Goal: Task Accomplishment & Management: Complete application form

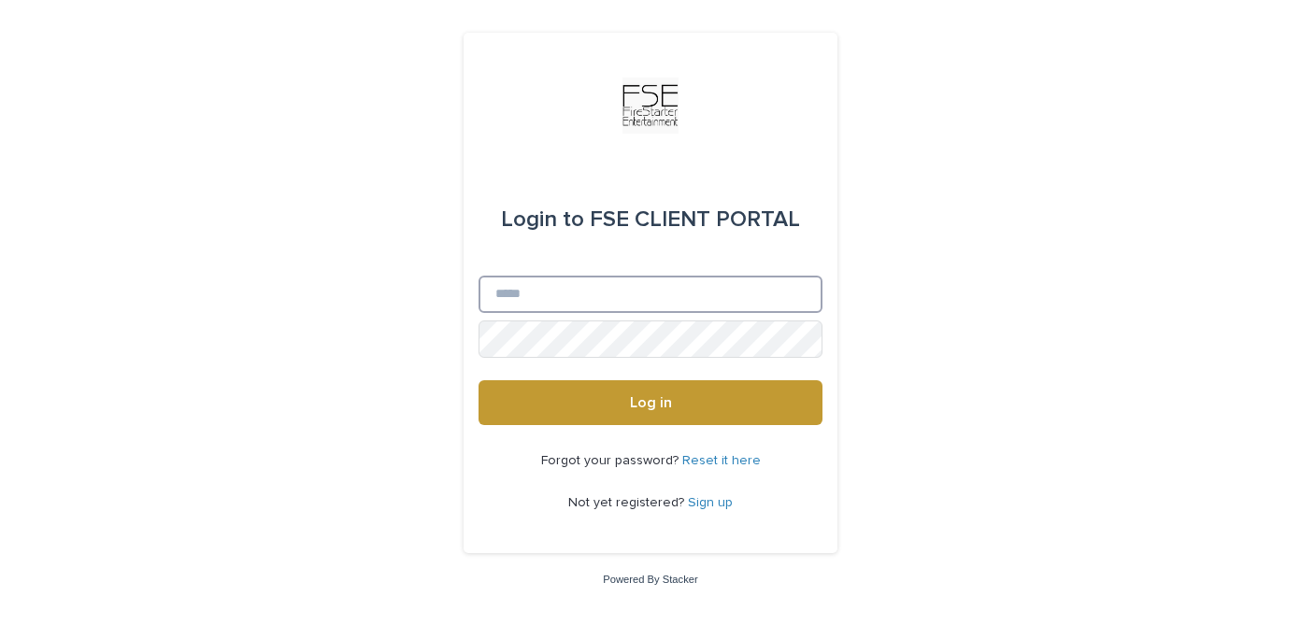
type input "**********"
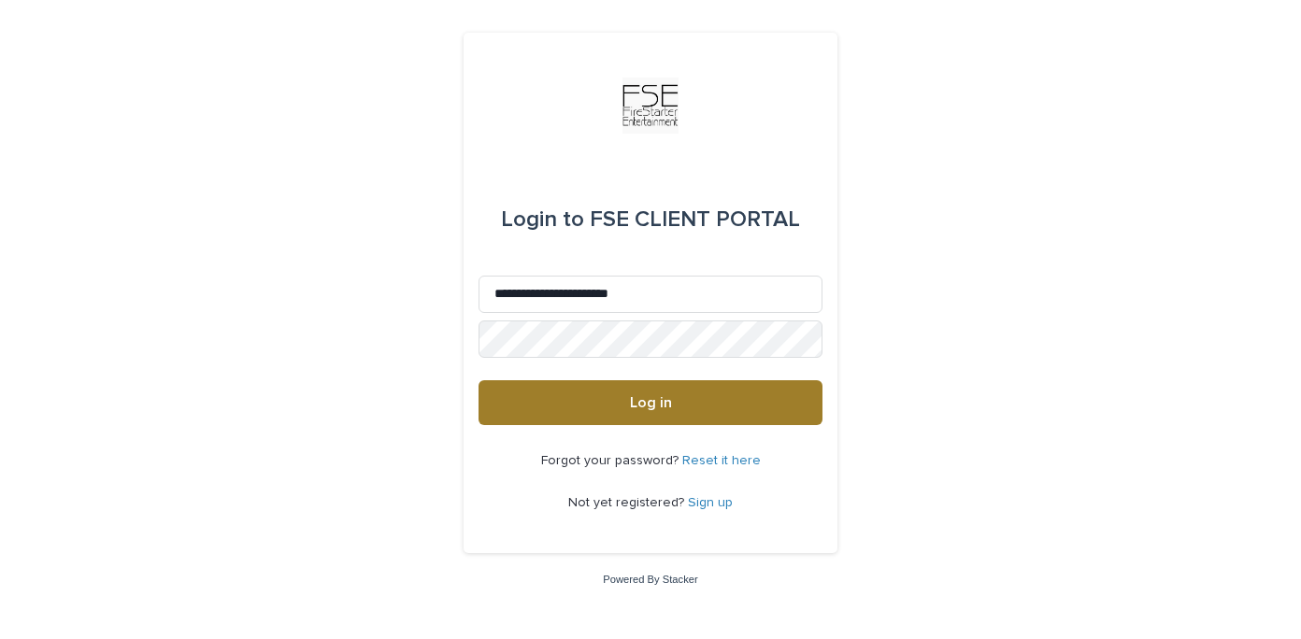
click at [612, 407] on button "Log in" at bounding box center [650, 402] width 344 height 45
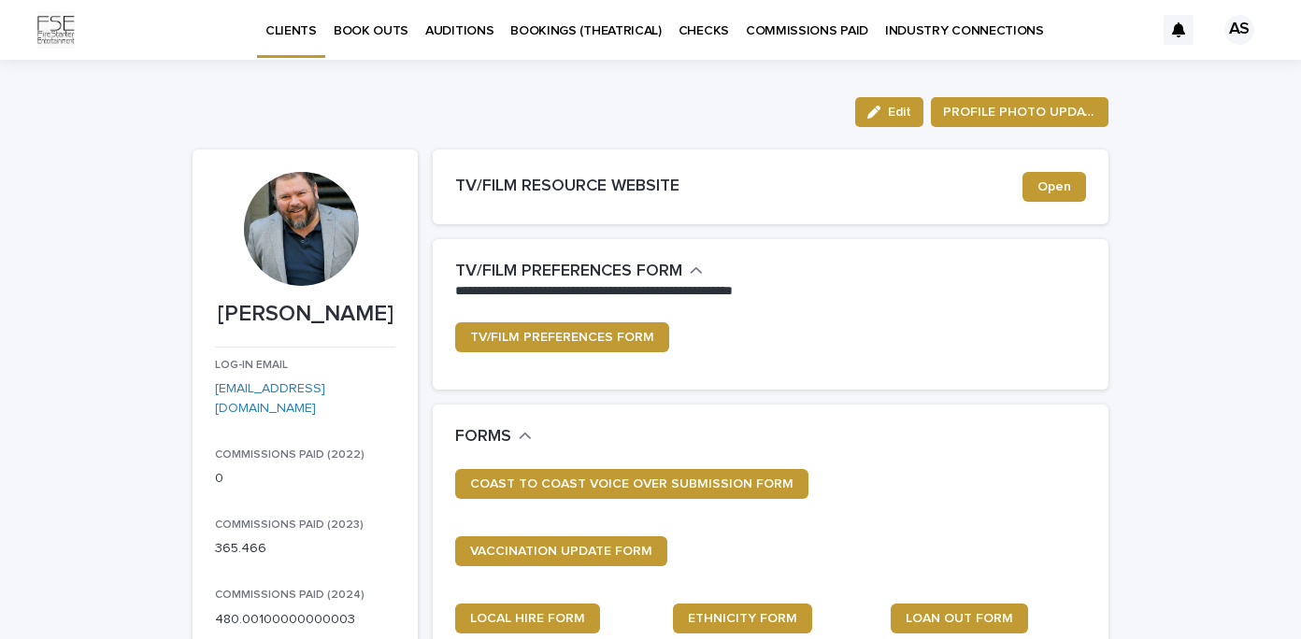
click at [372, 31] on p "BOOK OUTS" at bounding box center [371, 19] width 75 height 39
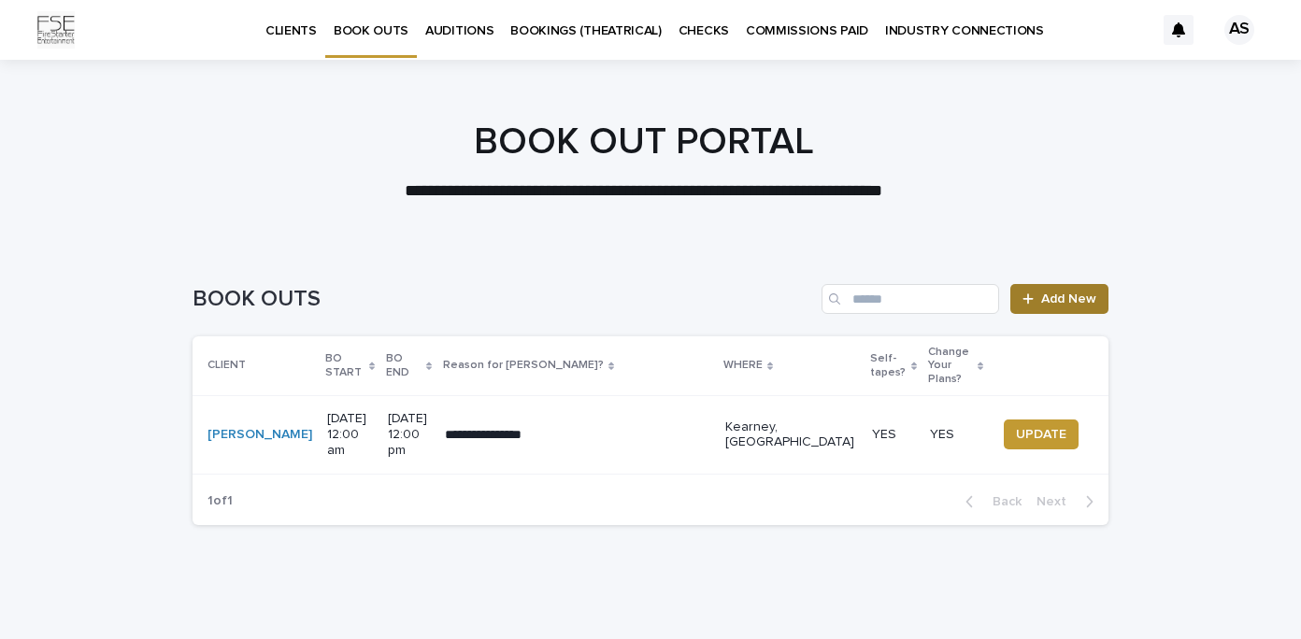
click at [1026, 305] on icon at bounding box center [1027, 299] width 11 height 13
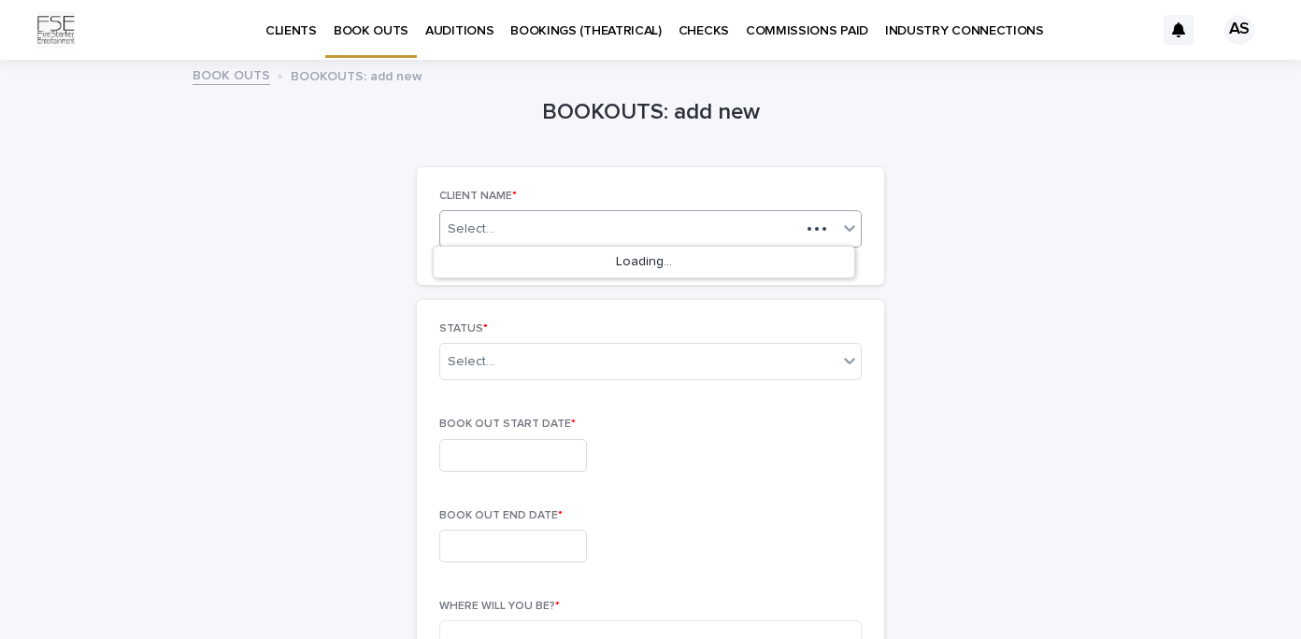
click at [685, 235] on div "Select..." at bounding box center [620, 229] width 360 height 23
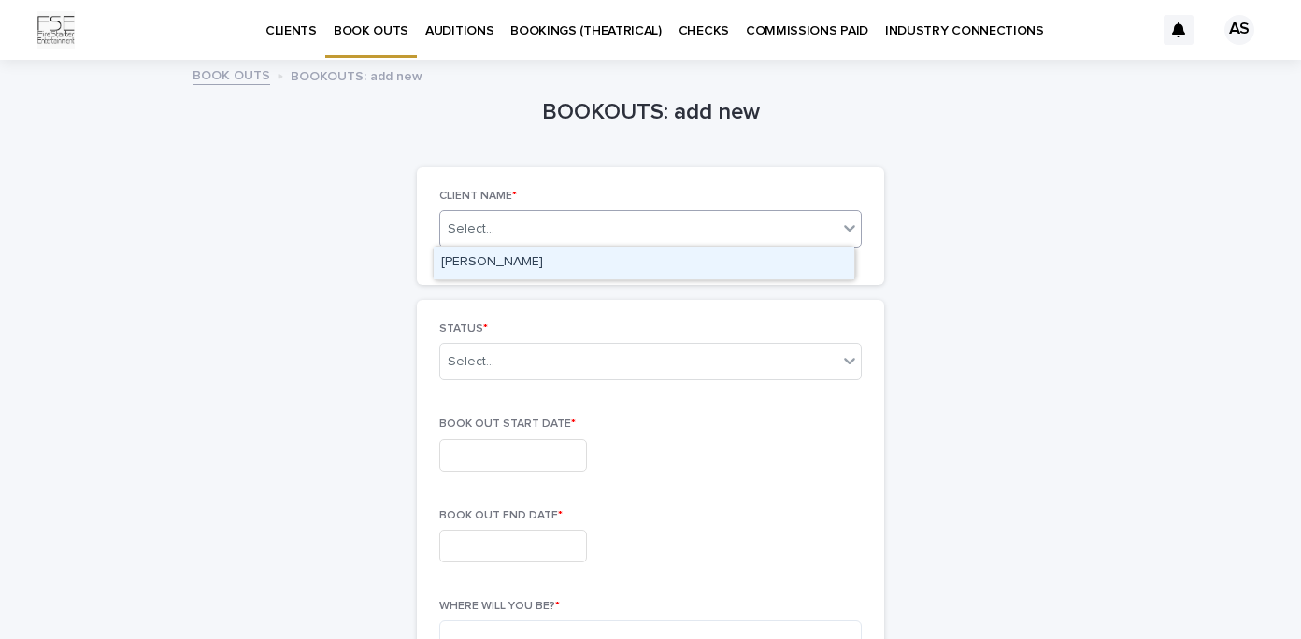
click at [588, 271] on div "[PERSON_NAME]" at bounding box center [644, 263] width 421 height 33
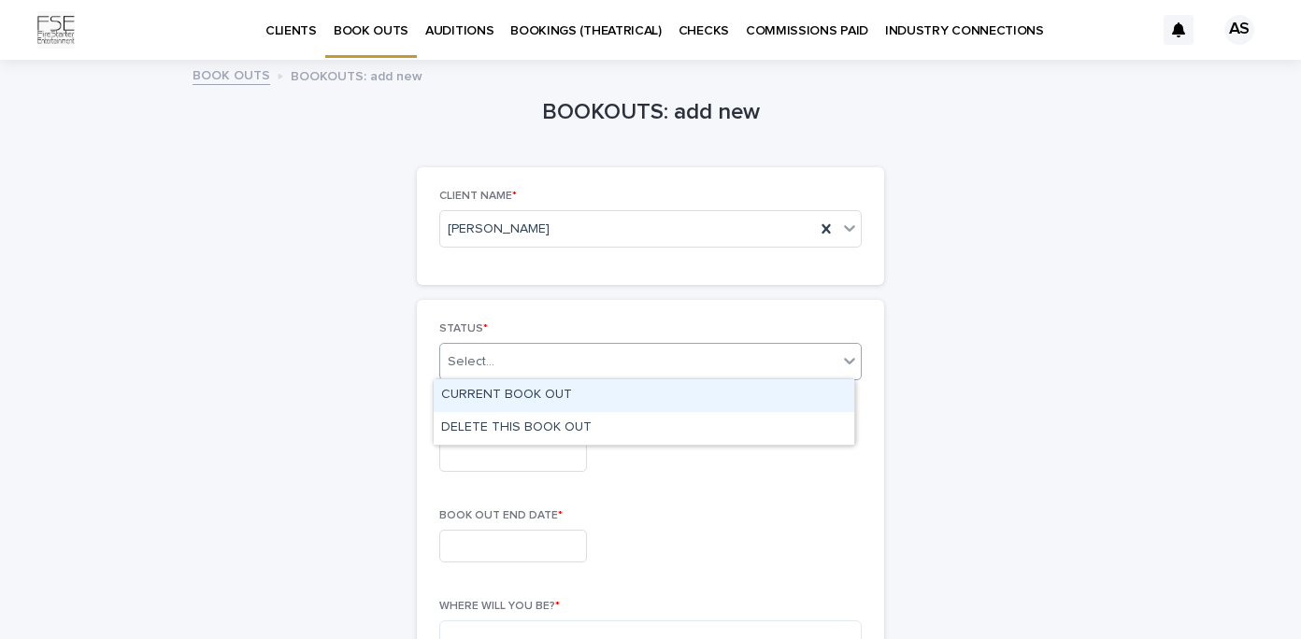
click at [570, 353] on div "Select..." at bounding box center [638, 362] width 397 height 31
click at [568, 391] on div "CURRENT BOOK OUT" at bounding box center [644, 395] width 421 height 33
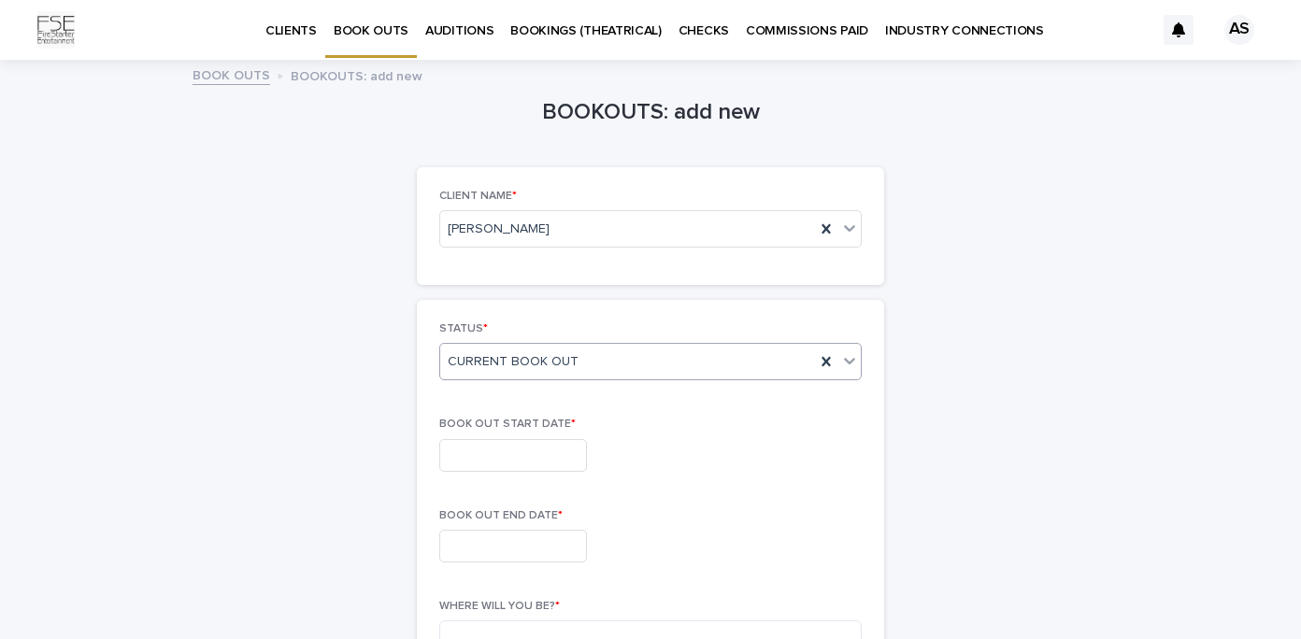
scroll to position [153, 0]
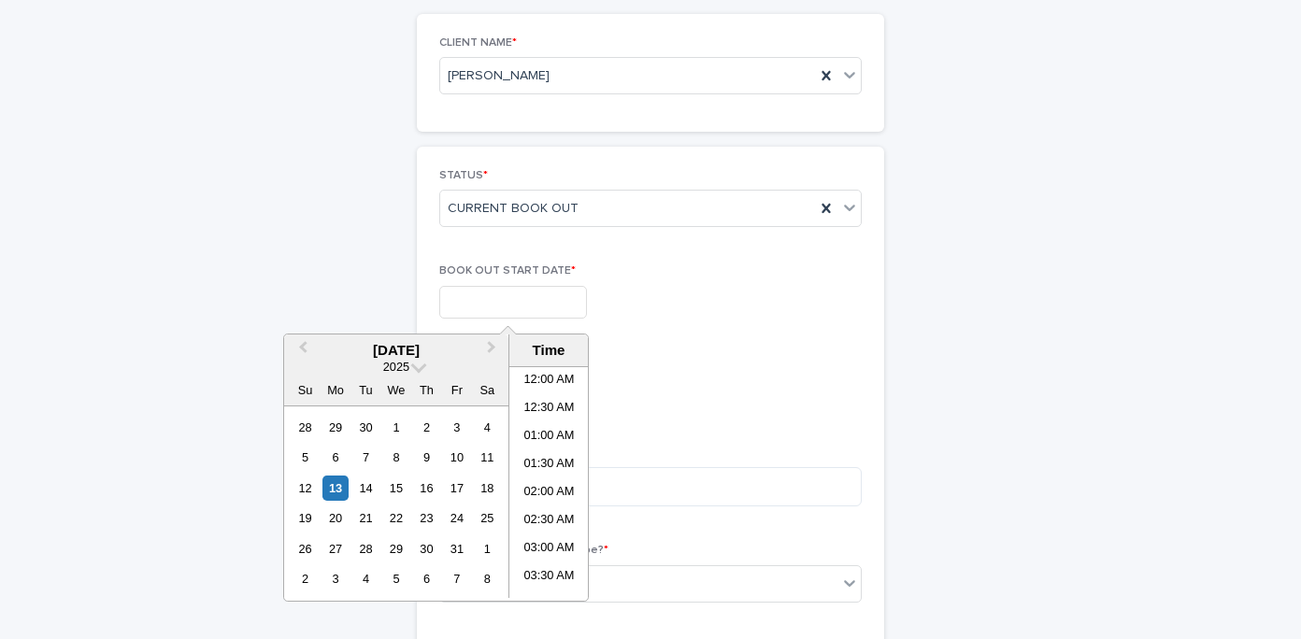
click at [530, 306] on input "text" at bounding box center [513, 302] width 148 height 33
click at [434, 549] on div "30" at bounding box center [426, 548] width 25 height 25
type input "**********"
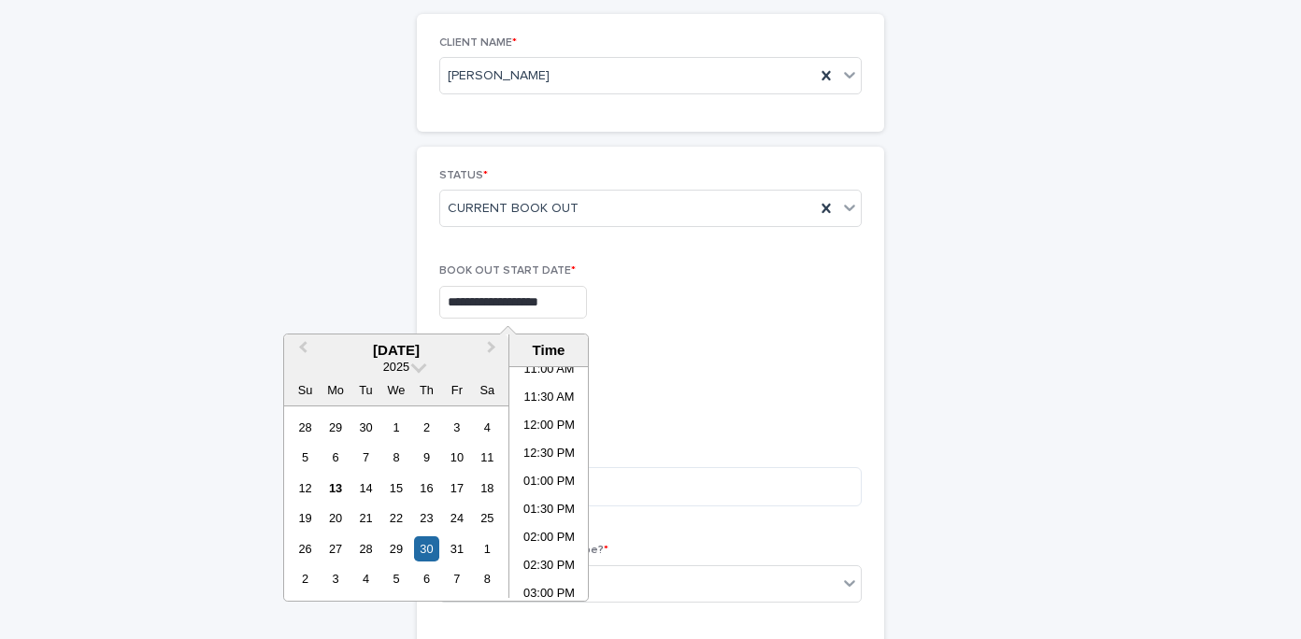
click at [705, 461] on div "WHERE WILL YOU BE? *" at bounding box center [650, 484] width 422 height 75
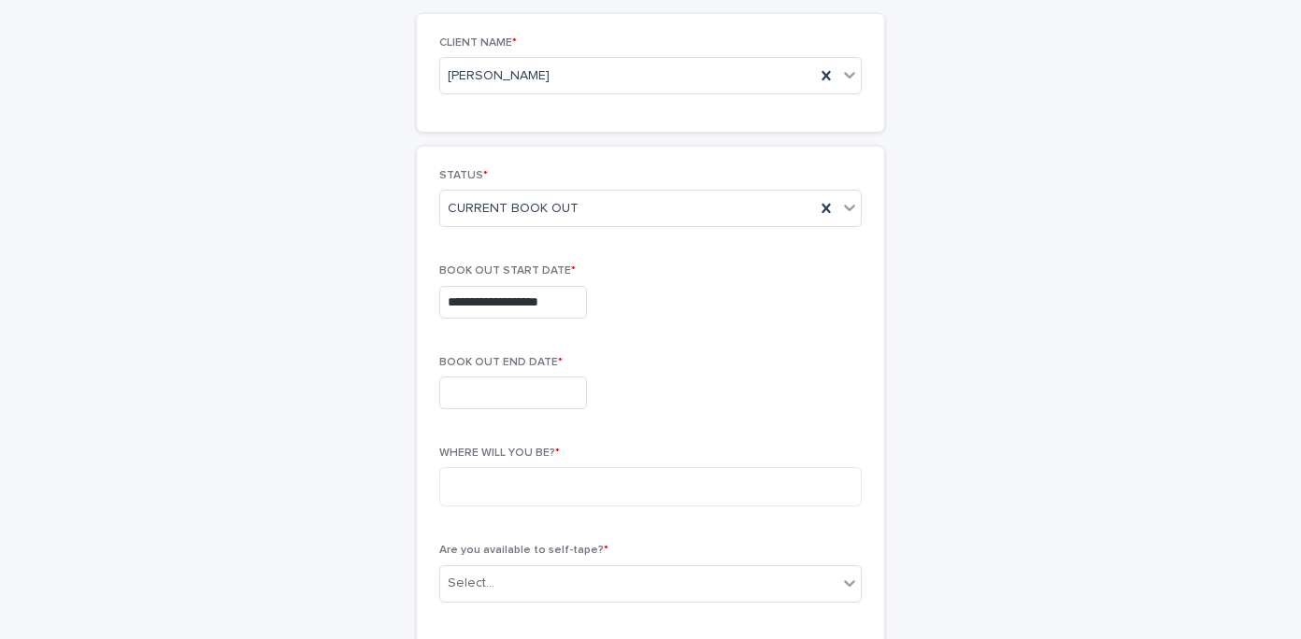
click at [529, 392] on input "text" at bounding box center [513, 393] width 148 height 33
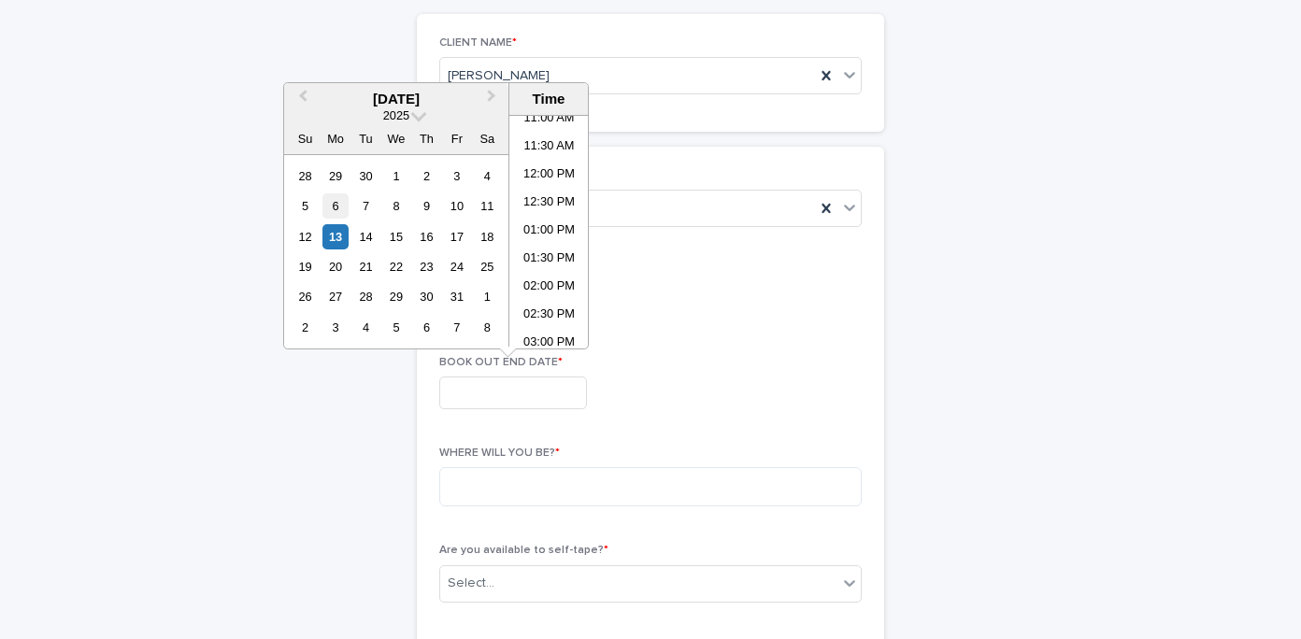
click at [335, 206] on div "6" at bounding box center [334, 205] width 25 height 25
click at [499, 102] on button "Next Month" at bounding box center [493, 100] width 30 height 30
click at [422, 208] on div "6" at bounding box center [426, 205] width 25 height 25
type input "**********"
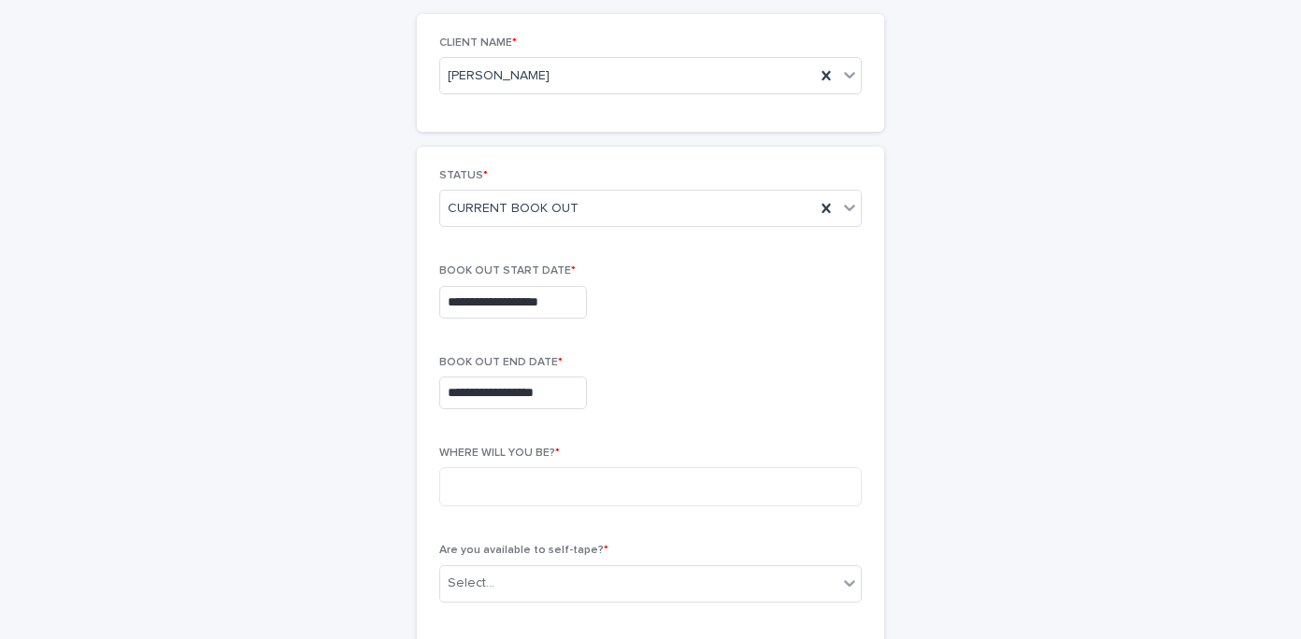
click at [704, 310] on div "**********" at bounding box center [650, 302] width 422 height 33
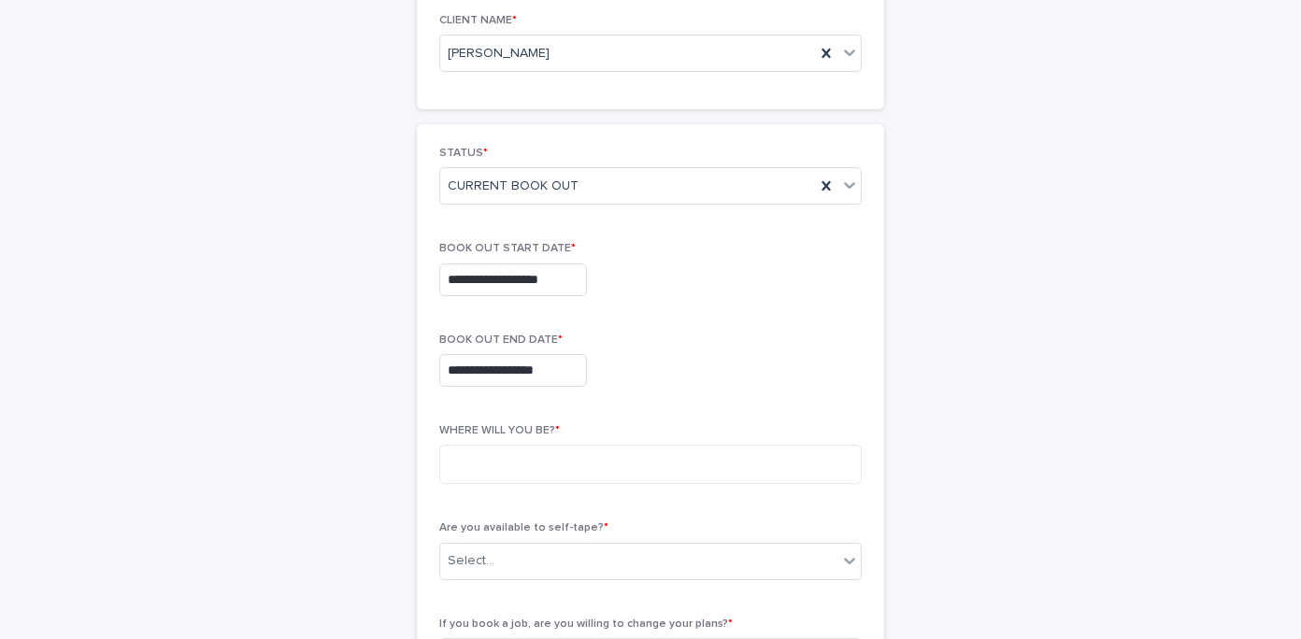
scroll to position [179, 0]
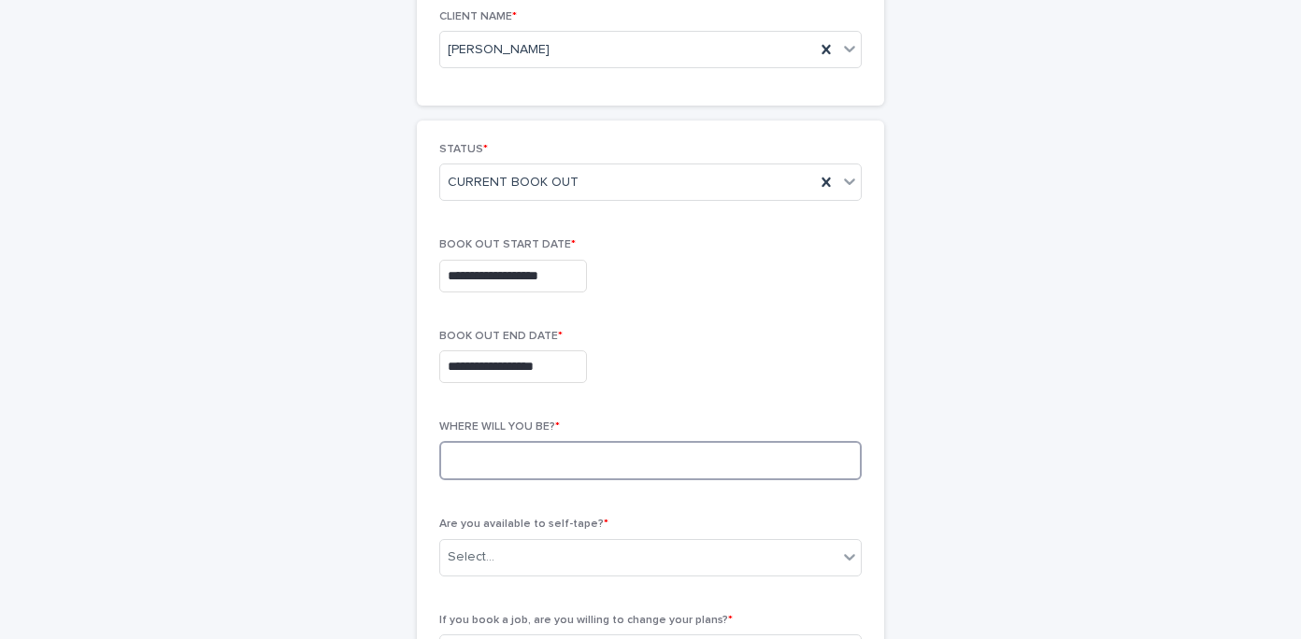
click at [704, 442] on textarea at bounding box center [650, 460] width 422 height 39
type textarea "**********"
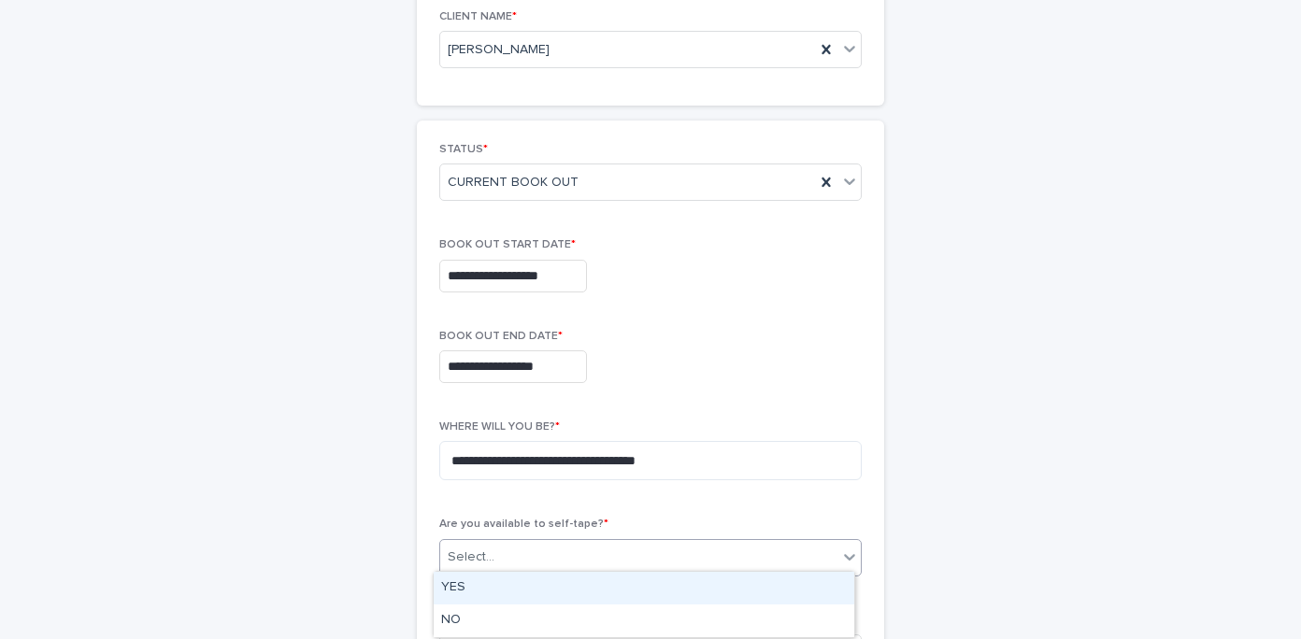
click at [614, 547] on div "Select..." at bounding box center [638, 557] width 397 height 31
click at [600, 588] on div "YES" at bounding box center [644, 588] width 421 height 33
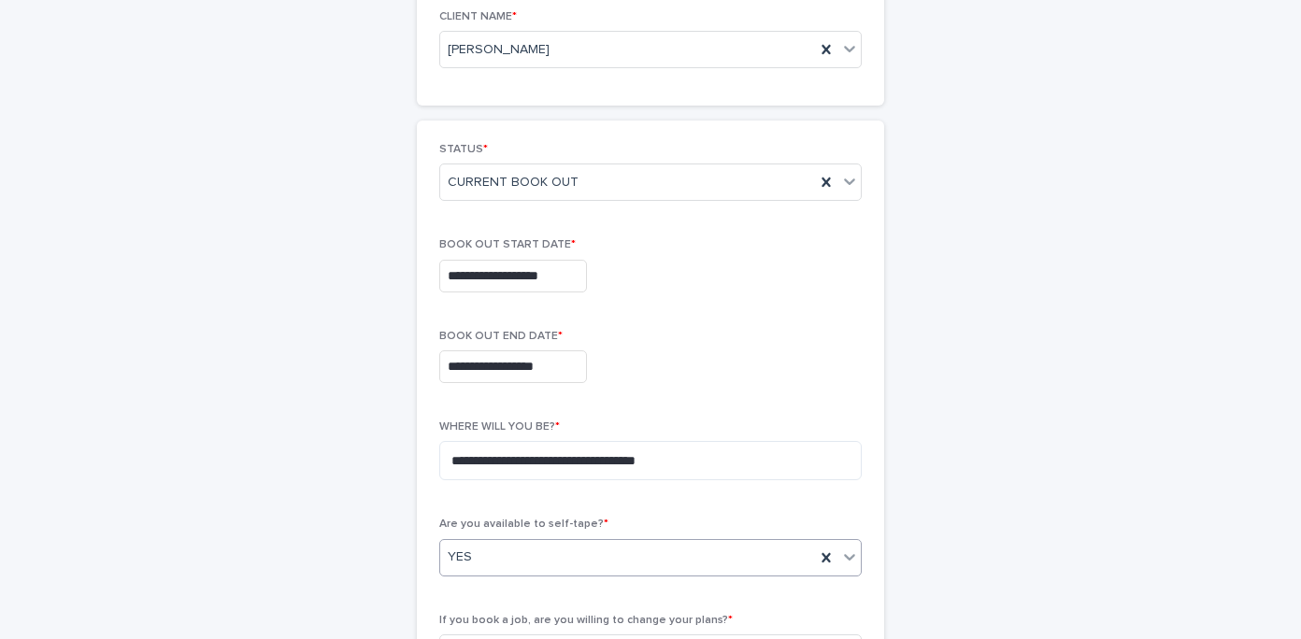
scroll to position [549, 0]
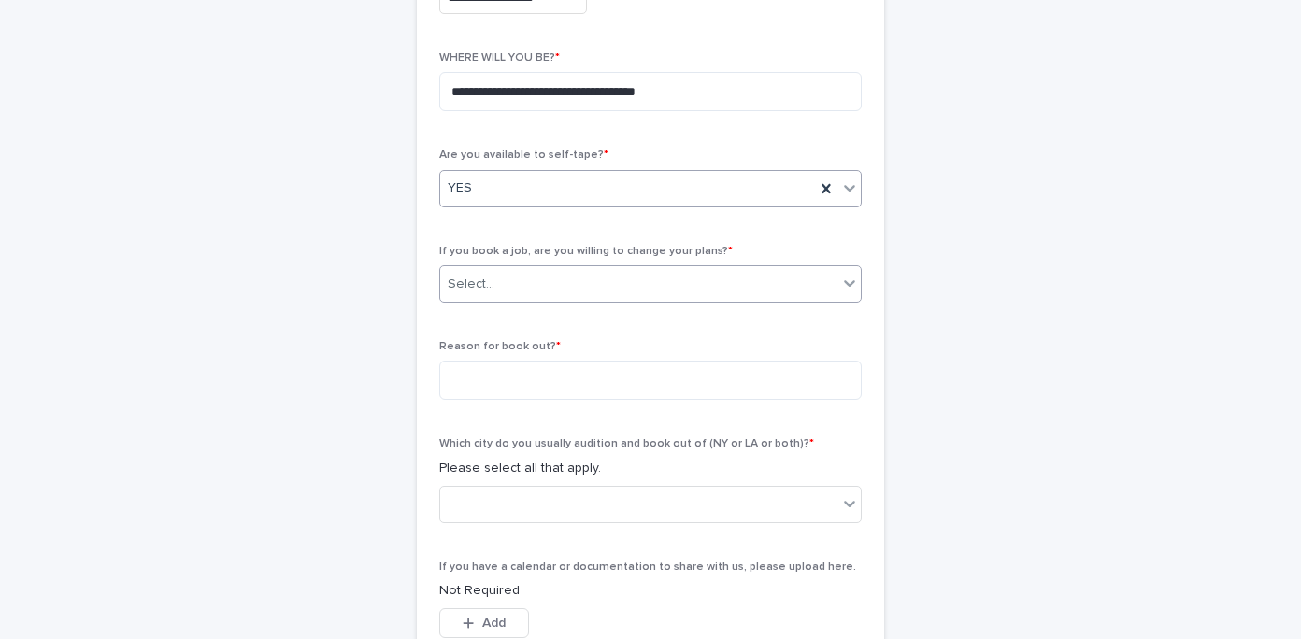
click at [565, 278] on div "Select..." at bounding box center [638, 284] width 397 height 31
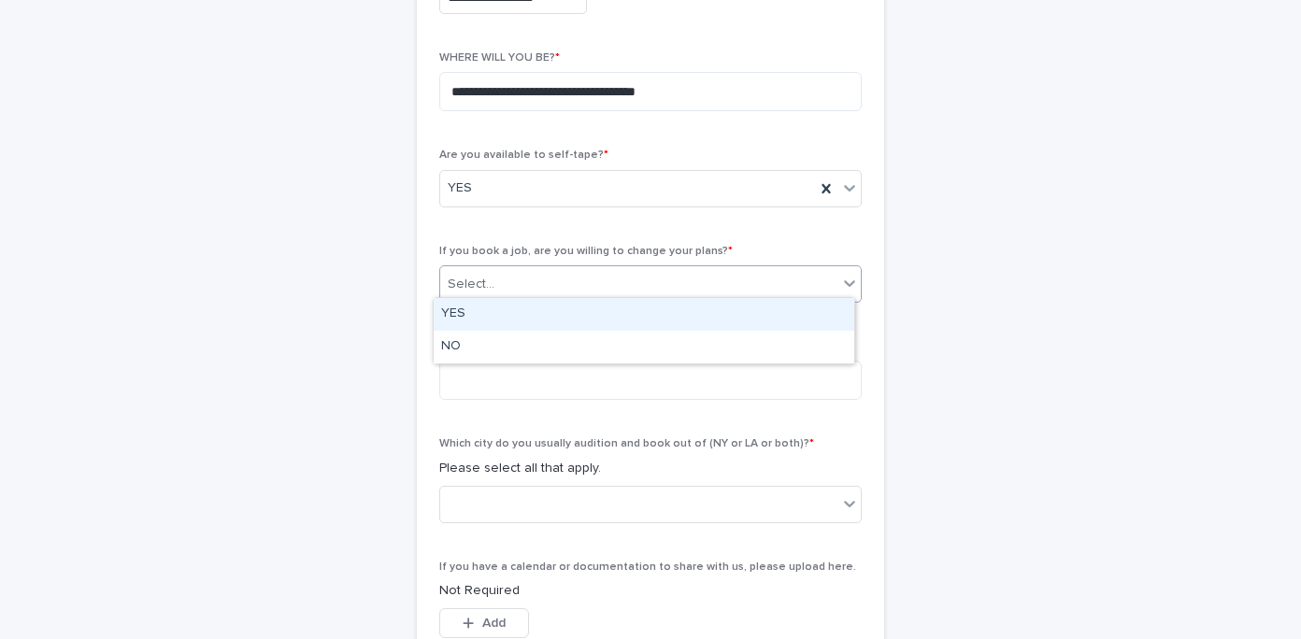
click at [569, 318] on div "YES" at bounding box center [644, 314] width 421 height 33
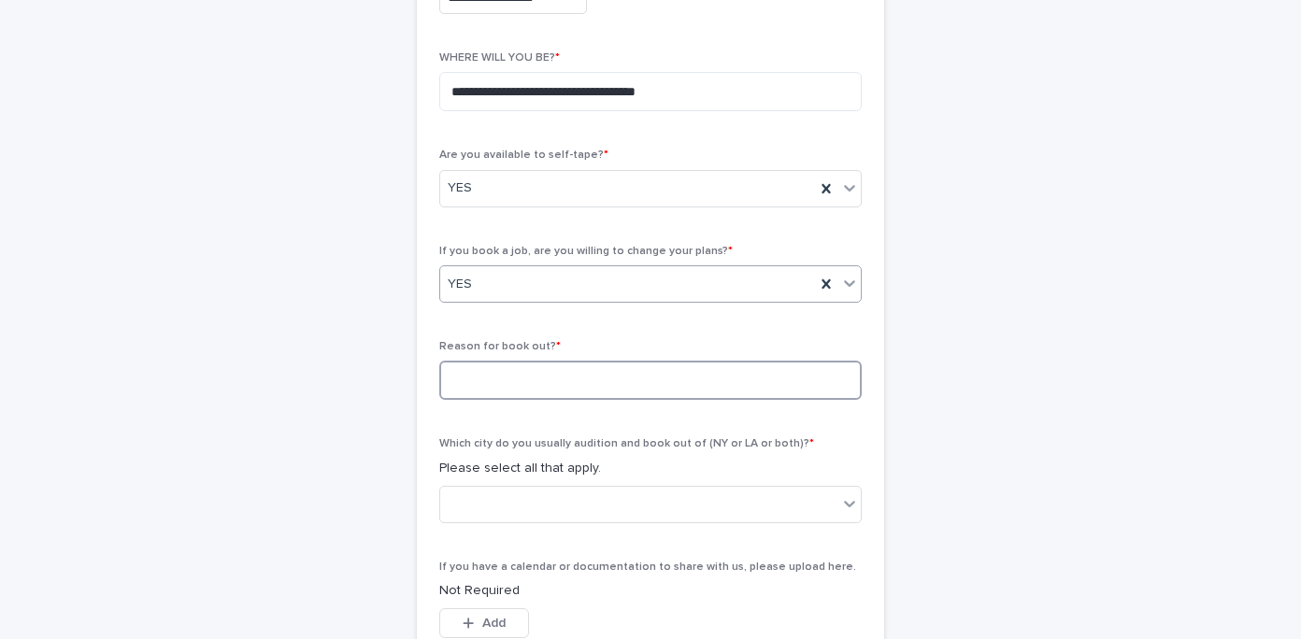
click at [568, 390] on textarea at bounding box center [650, 380] width 422 height 39
type textarea "**********"
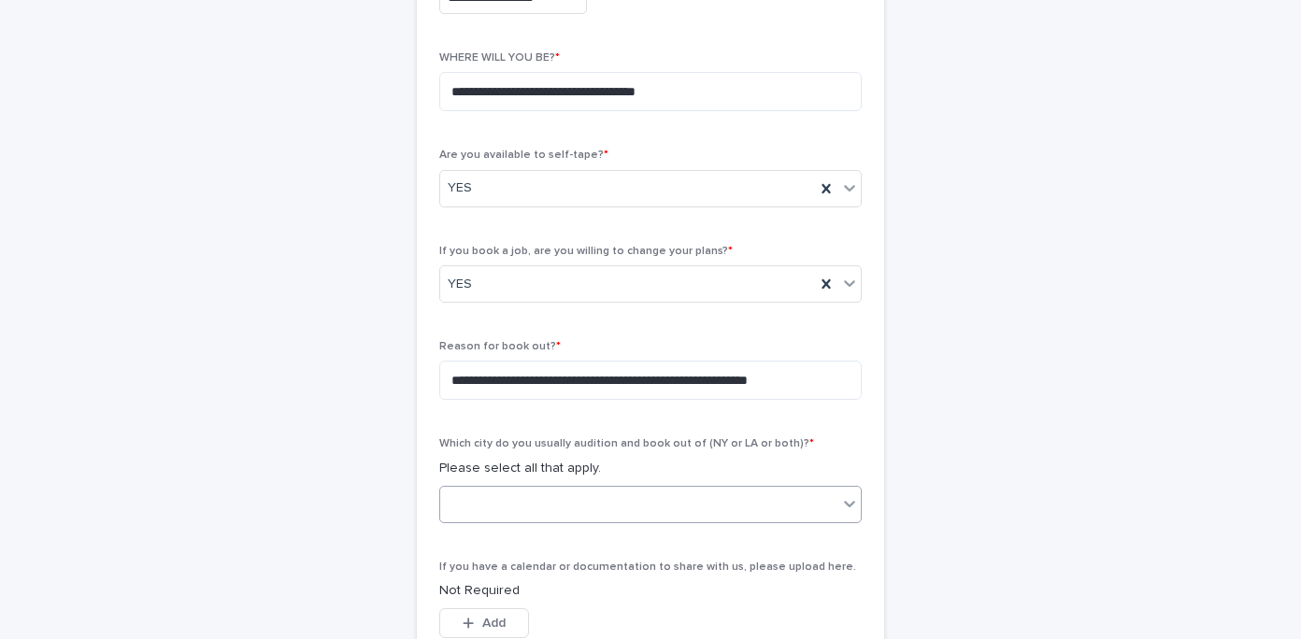
click at [508, 489] on div at bounding box center [638, 504] width 397 height 31
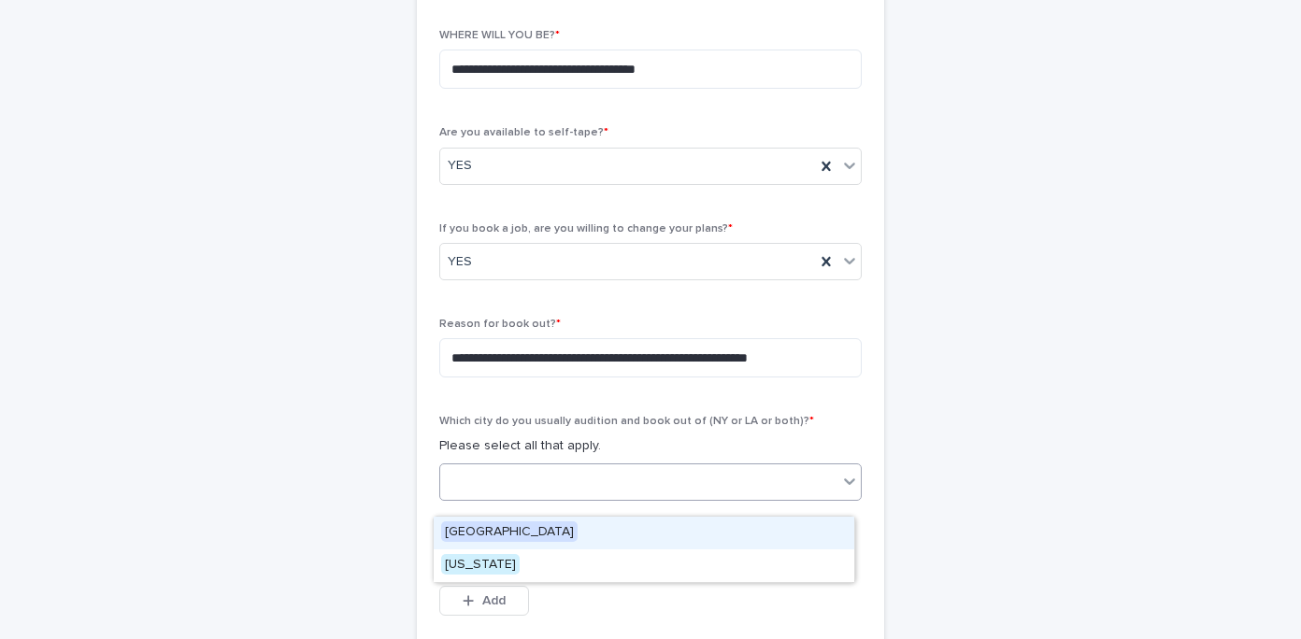
scroll to position [575, 0]
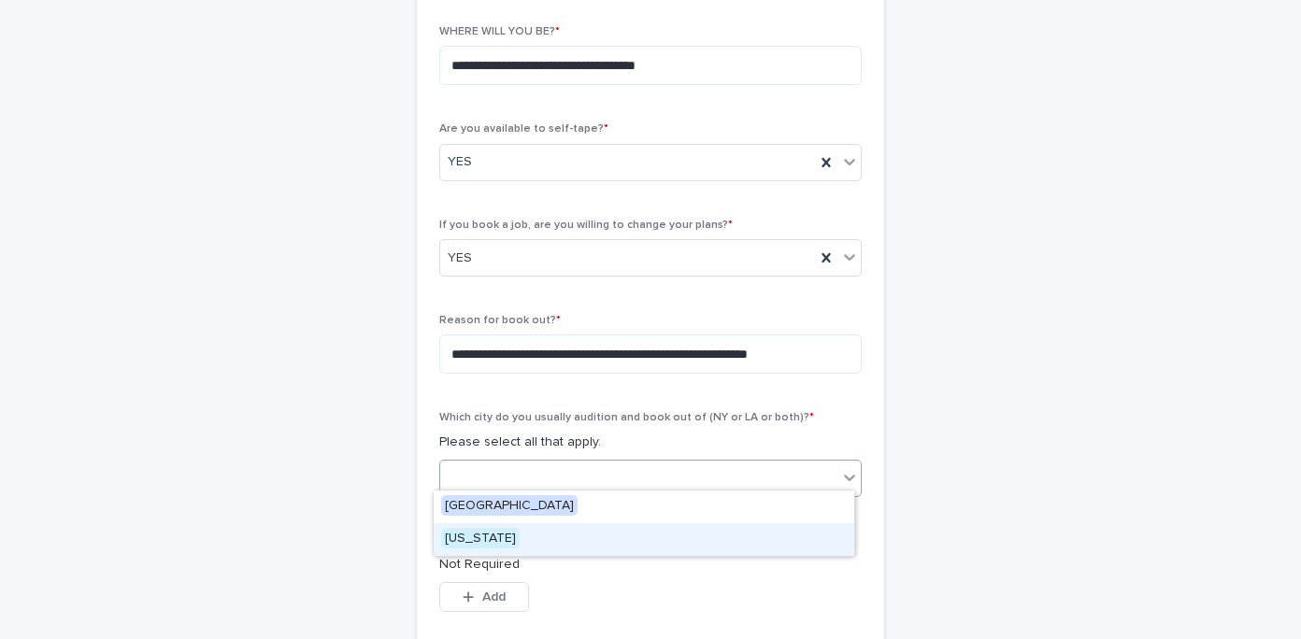
click at [484, 540] on span "[US_STATE]" at bounding box center [480, 538] width 78 height 21
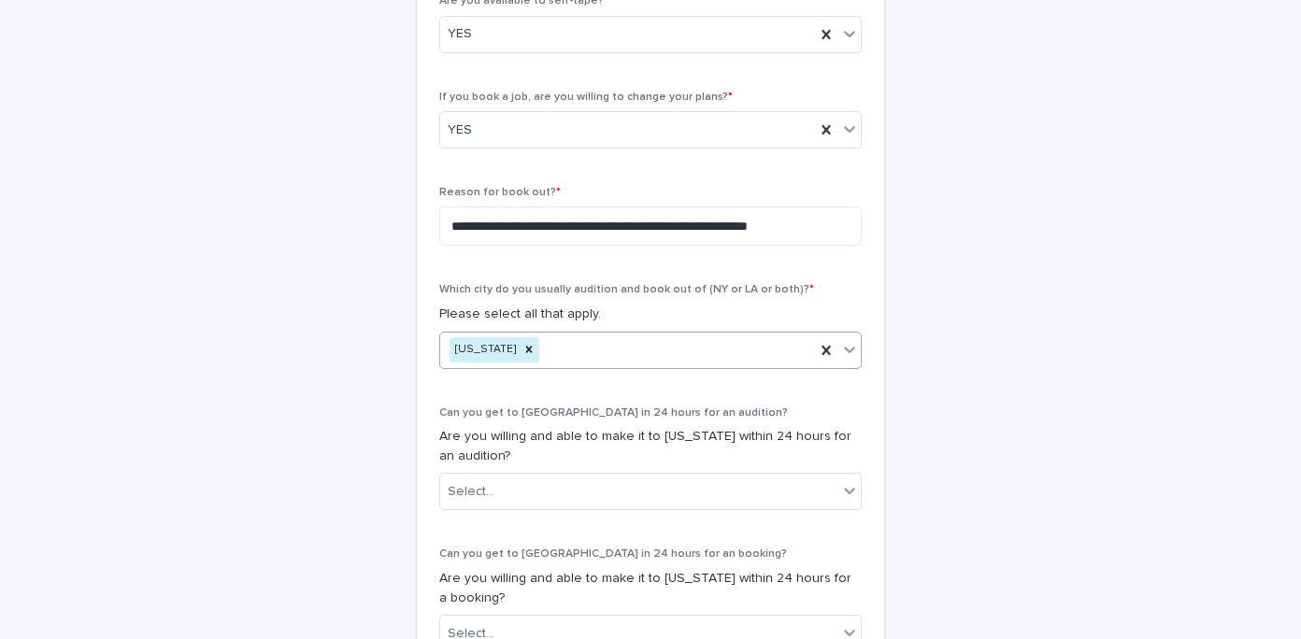
scroll to position [844, 0]
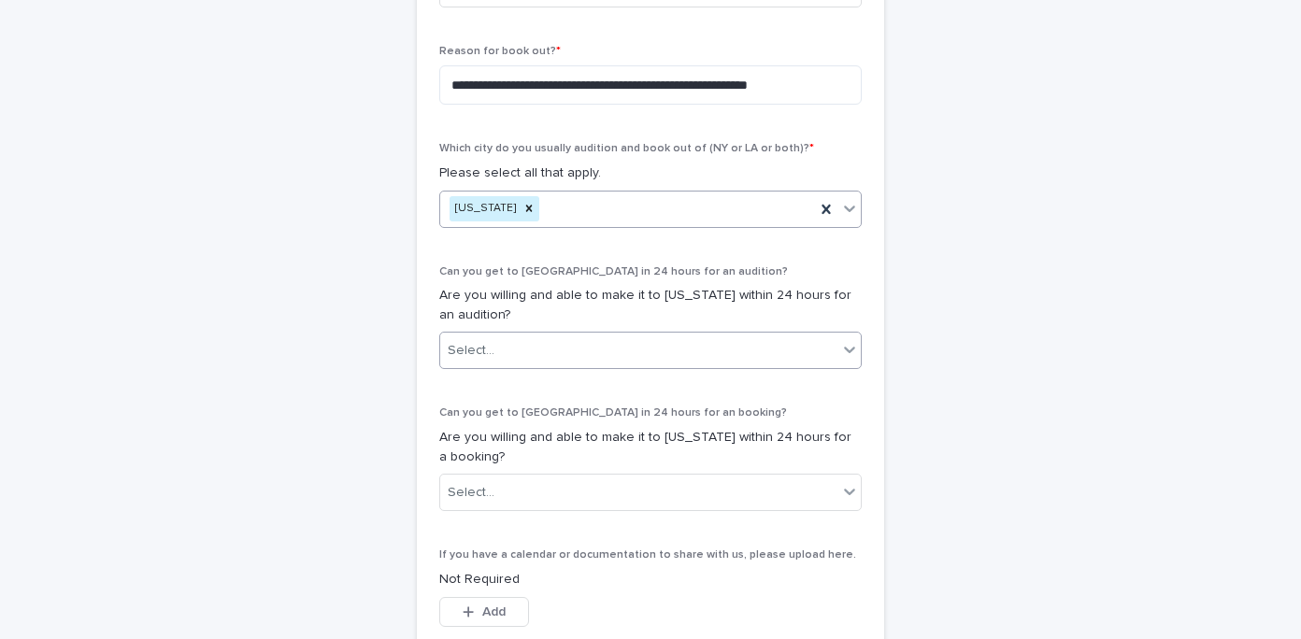
click at [492, 337] on div "Select..." at bounding box center [638, 350] width 397 height 31
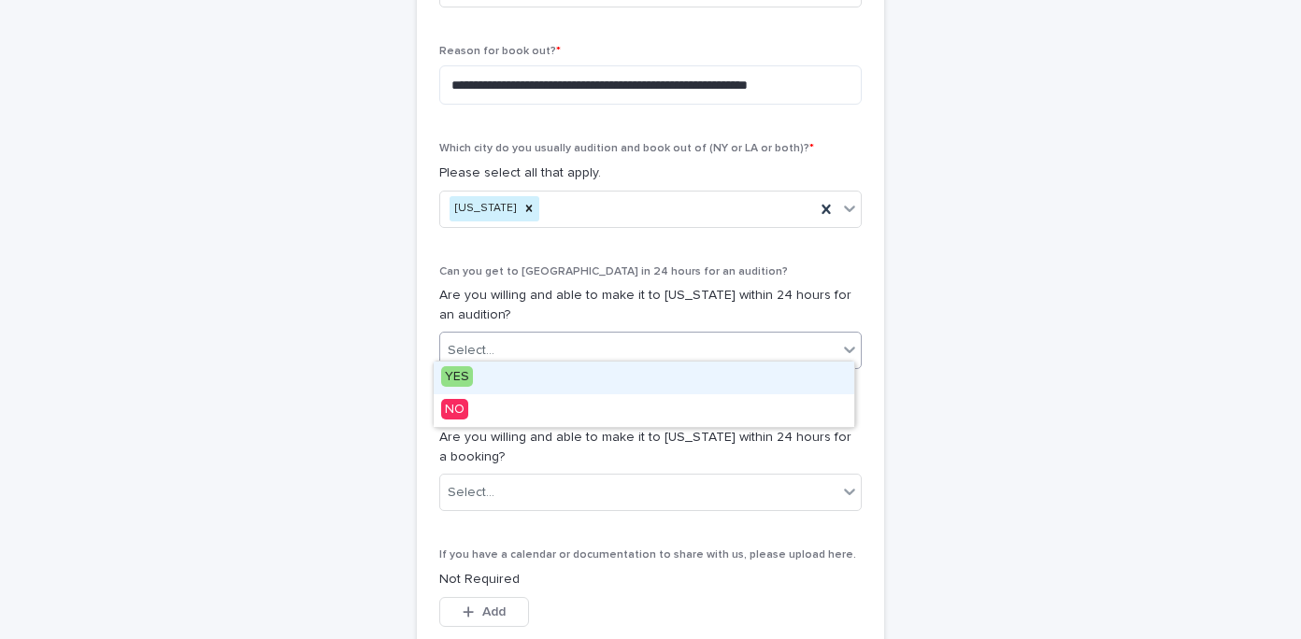
click at [458, 378] on span "YES" at bounding box center [457, 376] width 32 height 21
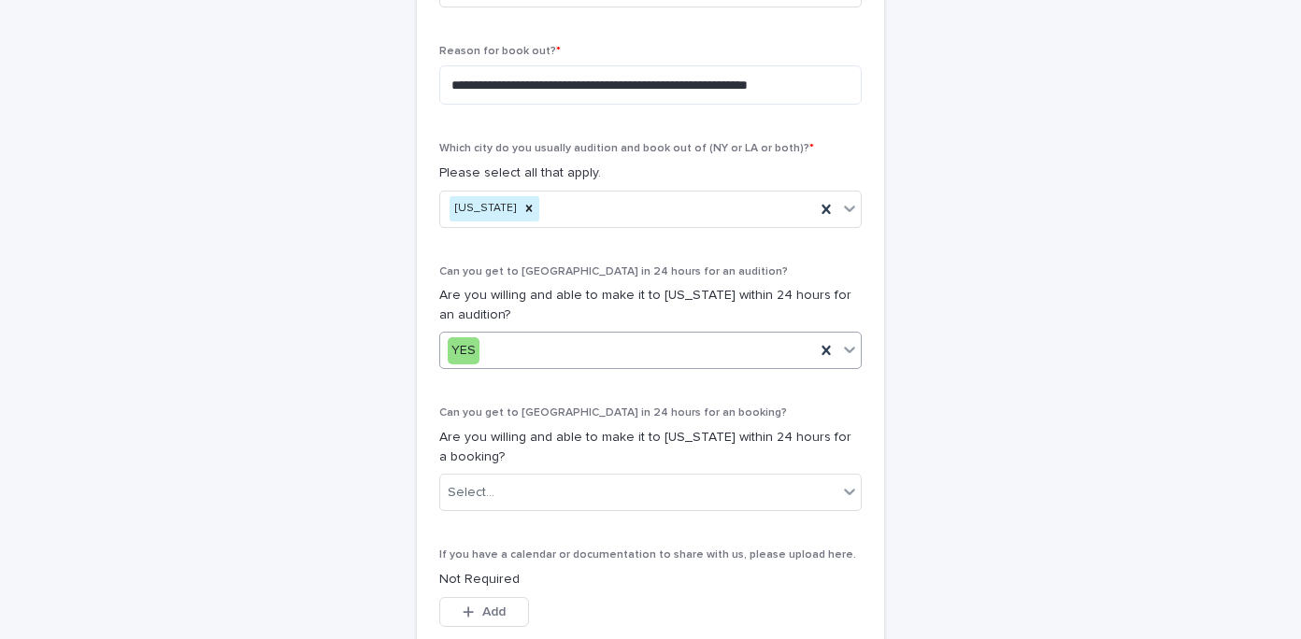
scroll to position [997, 0]
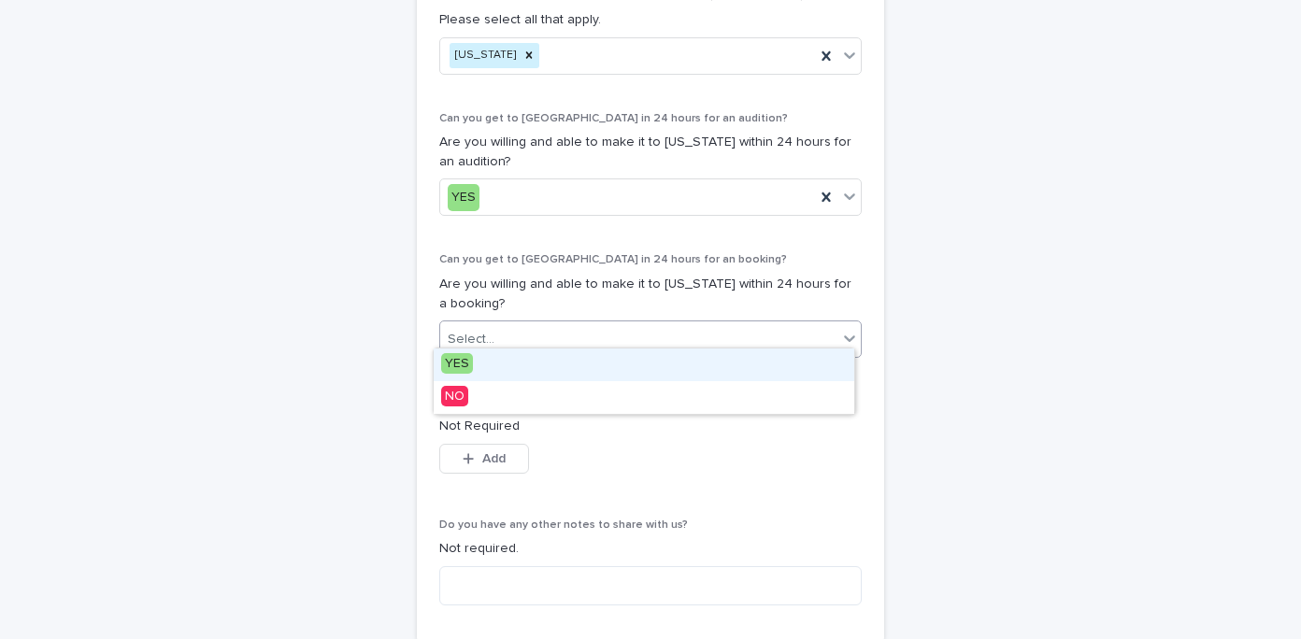
click at [469, 332] on div "Select..." at bounding box center [471, 340] width 47 height 20
click at [472, 361] on div "YES" at bounding box center [644, 365] width 421 height 33
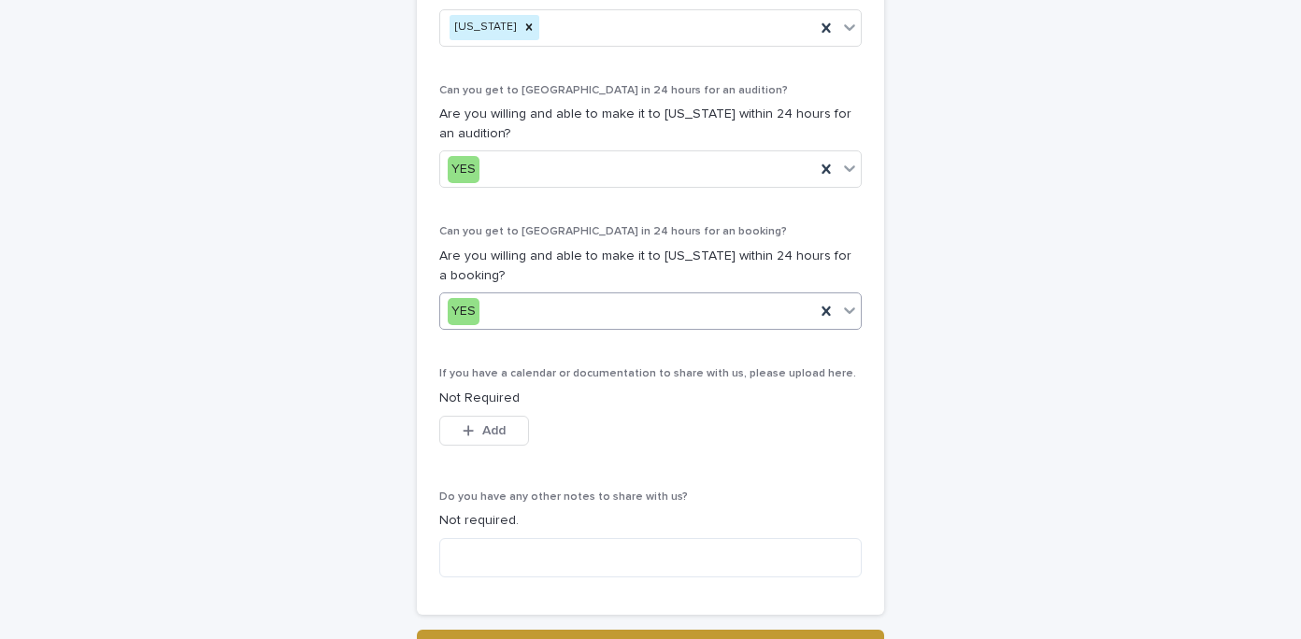
scroll to position [1080, 0]
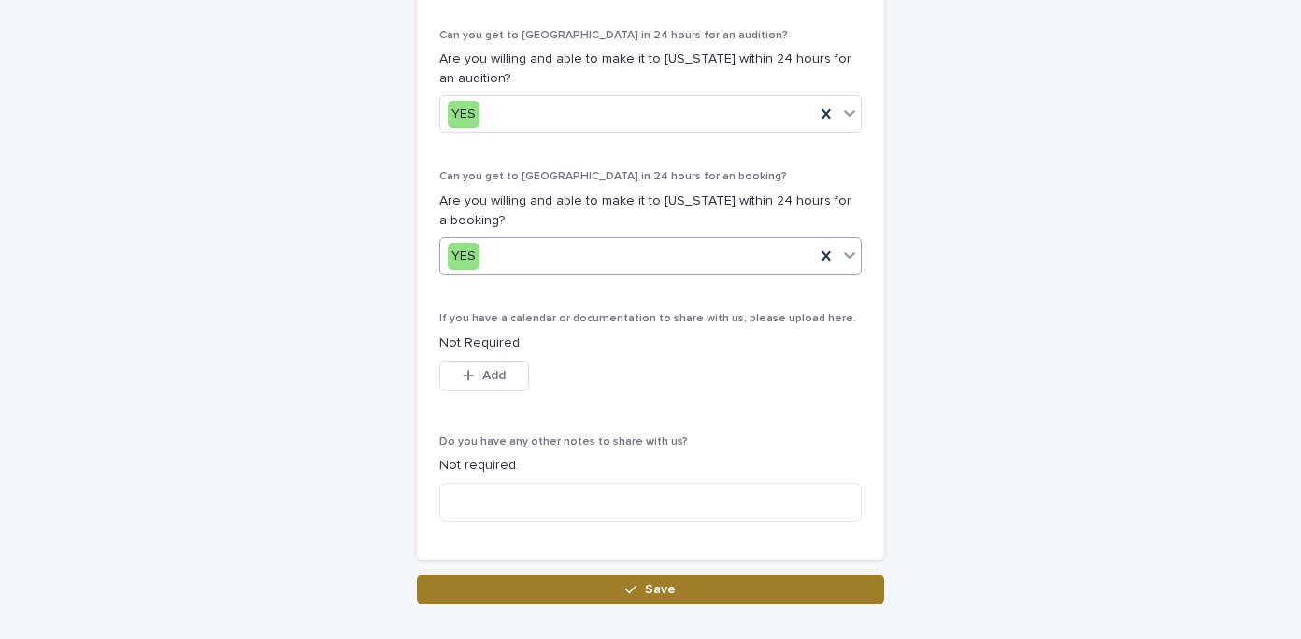
click at [539, 584] on button "Save" at bounding box center [650, 590] width 467 height 30
